Goal: Task Accomplishment & Management: Manage account settings

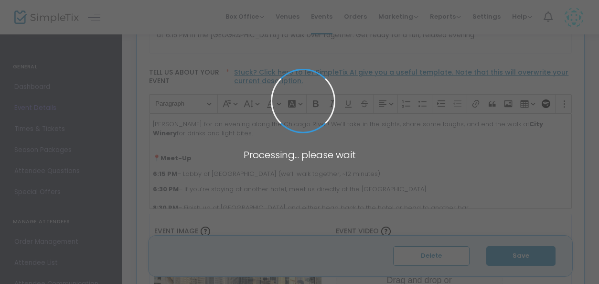
type input "City Winery Riverwalk"
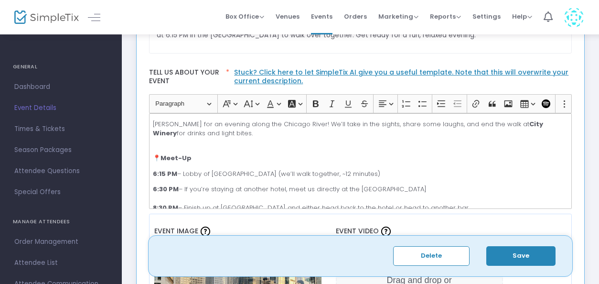
scroll to position [248, 0]
click at [32, 84] on span "Dashboard" at bounding box center [60, 87] width 93 height 12
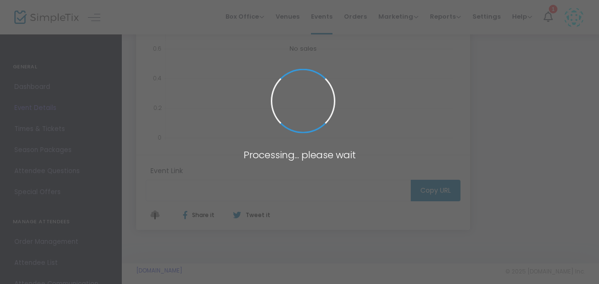
type input "[URL][DOMAIN_NAME]"
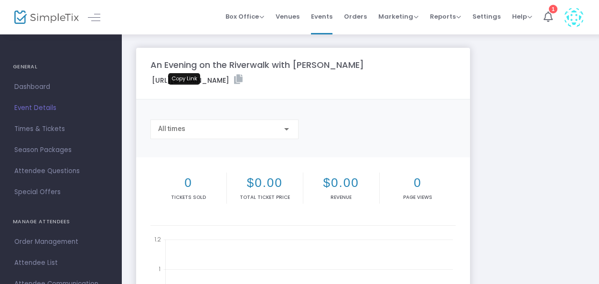
click at [234, 84] on icon at bounding box center [238, 79] width 9 height 10
click at [43, 108] on span "Event Details" at bounding box center [60, 108] width 93 height 12
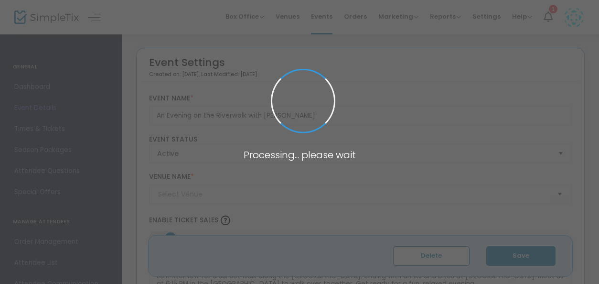
type input "City Winery Riverwalk"
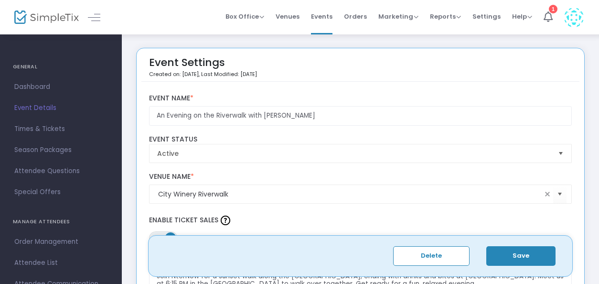
scroll to position [248, 0]
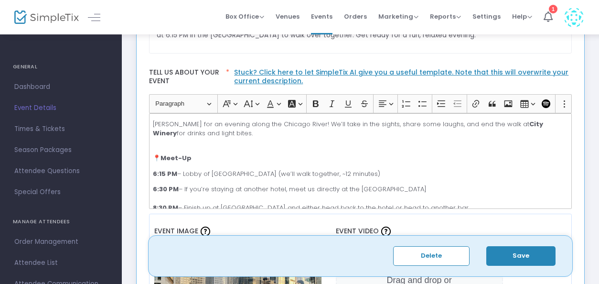
click at [400, 189] on p "6:30 PM – If you’re staying at another hotel, meet us directly at the [GEOGRAPH…" at bounding box center [360, 202] width 414 height 37
click at [533, 259] on button "Save" at bounding box center [520, 256] width 69 height 20
click at [389, 185] on p "6:30 PM – If you’re staying at another hotel, meet us directly at the [GEOGRAPH…" at bounding box center [360, 202] width 414 height 37
click at [400, 189] on p "6:30 PM – If you’re staying at another hotel, meet us directly at the [GEOGRAPH…" at bounding box center [360, 202] width 414 height 37
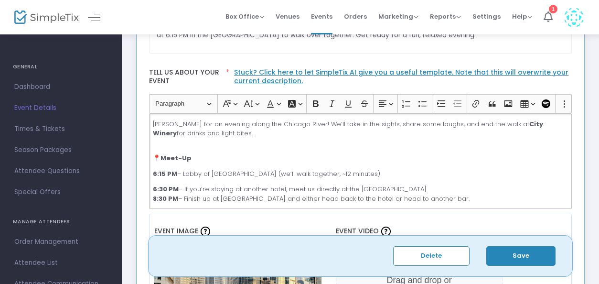
click at [397, 171] on p "6:15 PM – Lobby of [GEOGRAPHIC_DATA] (we’ll walk together, ~12 minutes)" at bounding box center [360, 174] width 414 height 10
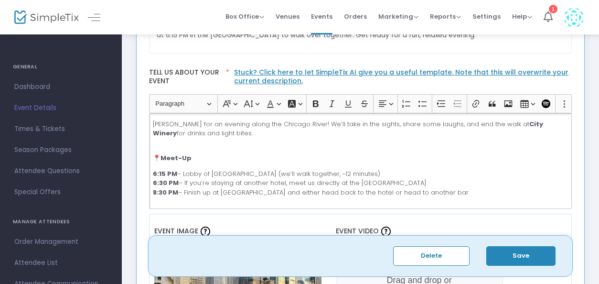
click at [289, 190] on p "6:15 PM – Lobby of [GEOGRAPHIC_DATA] (we’ll walk together, ~12 minutes) 6:30 PM…" at bounding box center [360, 187] width 414 height 37
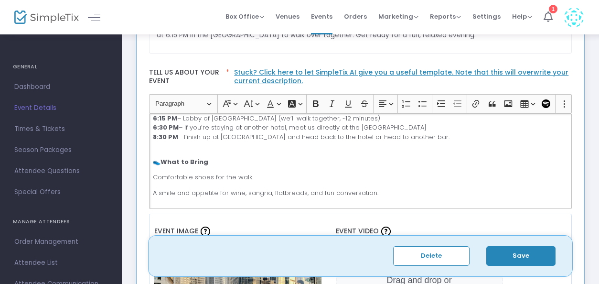
scroll to position [60, 0]
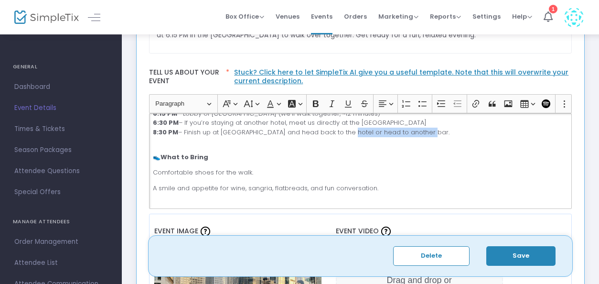
drag, startPoint x: 424, startPoint y: 128, endPoint x: 341, endPoint y: 133, distance: 82.7
click at [341, 133] on p "6:15 PM – Lobby of [GEOGRAPHIC_DATA] (we’ll walk together, ~12 minutes) 6:30 PM…" at bounding box center [360, 127] width 414 height 37
click at [526, 254] on button "Save" at bounding box center [520, 256] width 69 height 20
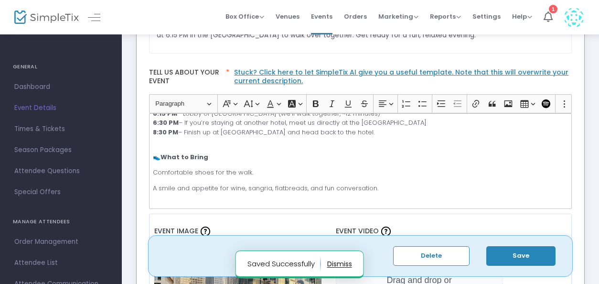
click at [535, 255] on button "Save" at bounding box center [520, 256] width 69 height 20
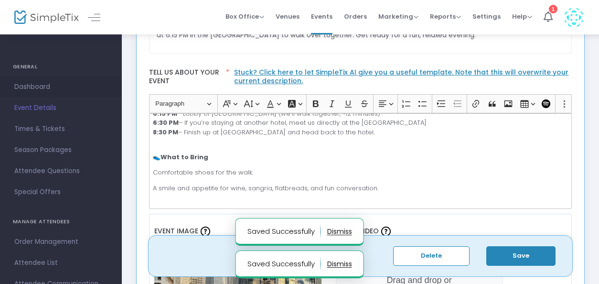
click at [32, 86] on span "Dashboard" at bounding box center [60, 87] width 93 height 12
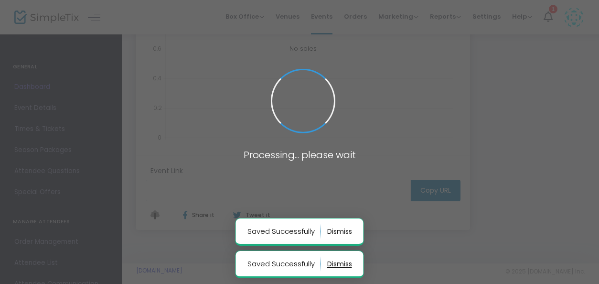
type input "[URL][DOMAIN_NAME]"
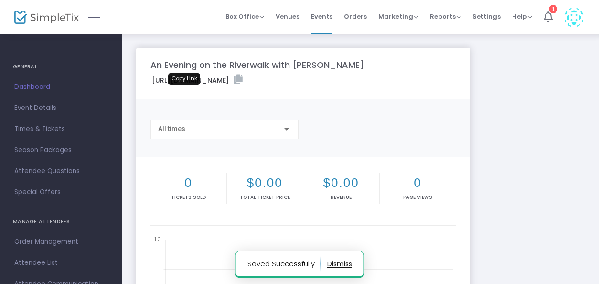
click at [234, 84] on icon at bounding box center [238, 79] width 9 height 10
